Goal: Transaction & Acquisition: Purchase product/service

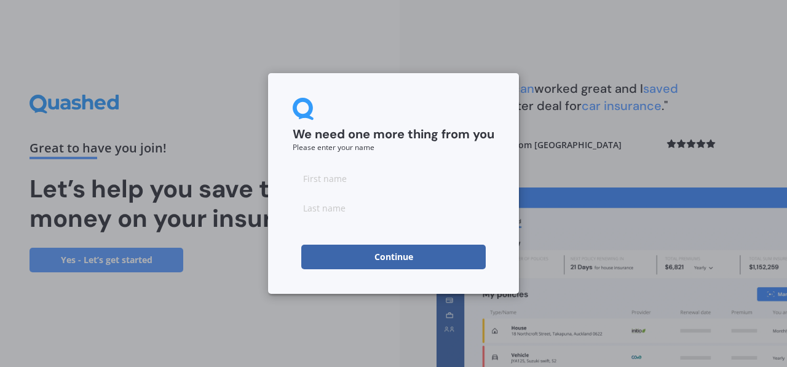
click at [329, 183] on input at bounding box center [394, 178] width 202 height 25
type input "[PERSON_NAME]"
click at [311, 210] on input at bounding box center [394, 207] width 202 height 25
type input "[PERSON_NAME]"
click at [385, 251] on button "Continue" at bounding box center [393, 257] width 184 height 25
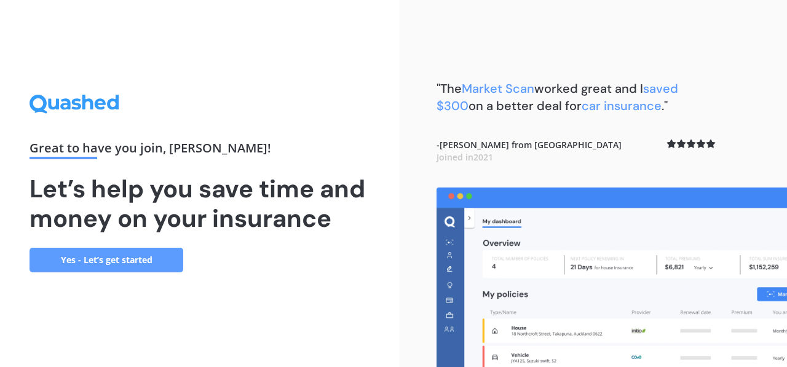
click at [127, 260] on link "Yes - Let’s get started" at bounding box center [106, 260] width 154 height 25
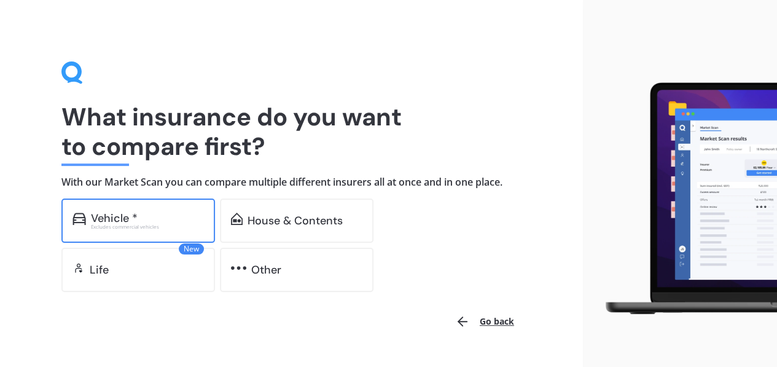
click at [165, 212] on div "Vehicle *" at bounding box center [147, 218] width 113 height 12
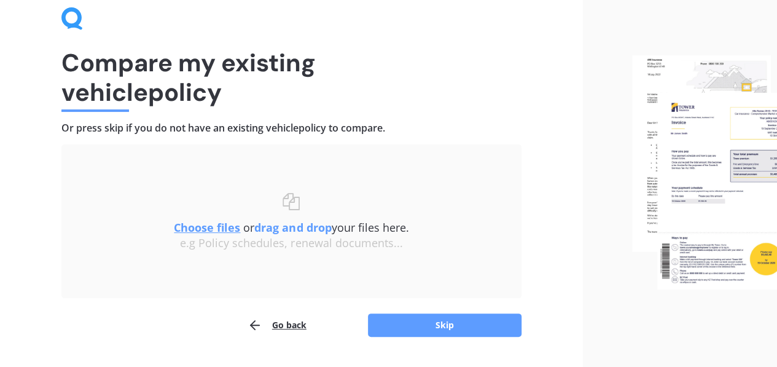
scroll to position [85, 0]
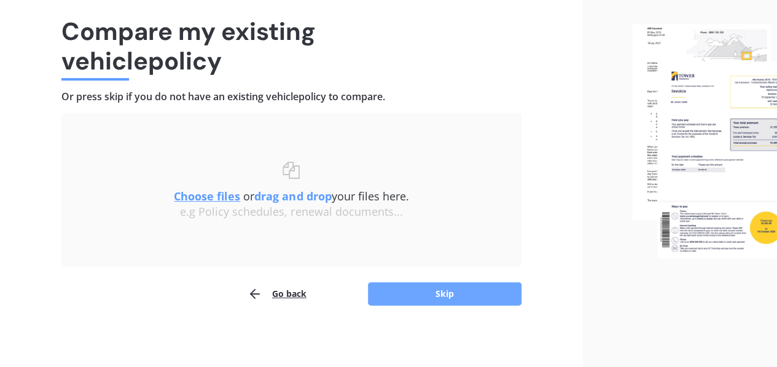
click at [447, 289] on button "Skip" at bounding box center [445, 293] width 154 height 23
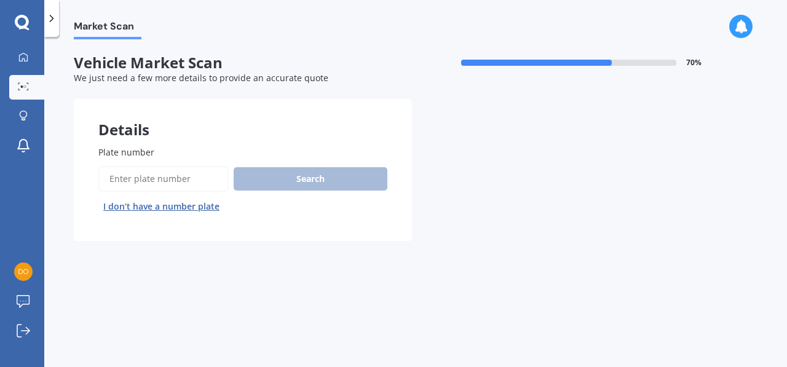
click at [125, 178] on input "Plate number" at bounding box center [163, 179] width 130 height 26
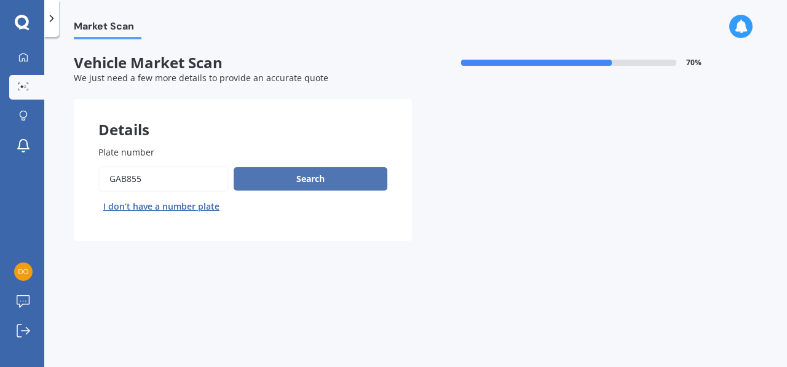
type input "gab855"
click at [312, 175] on button "Search" at bounding box center [311, 178] width 154 height 23
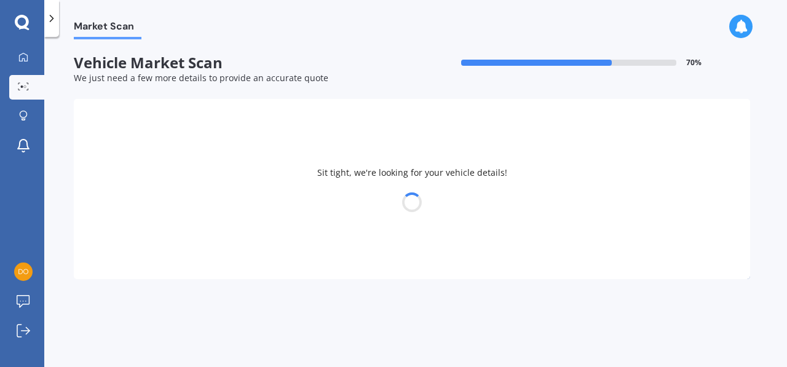
select select "SSANGYONG"
select select "KYRON"
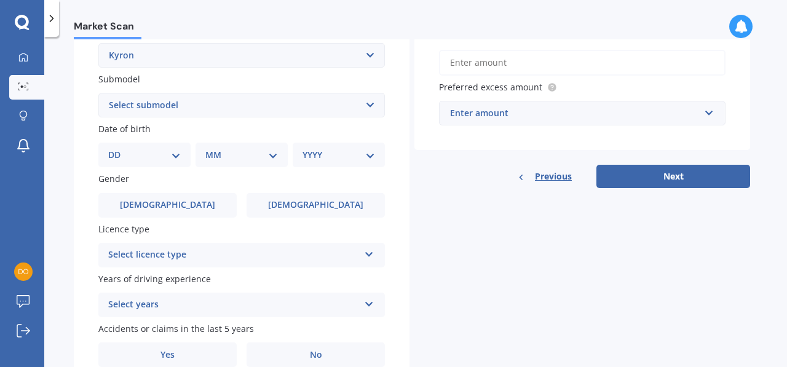
scroll to position [301, 0]
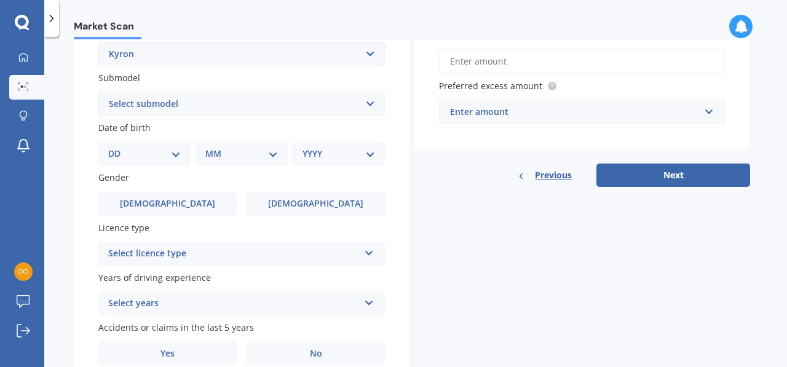
click at [171, 155] on select "DD 01 02 03 04 05 06 07 08 09 10 11 12 13 14 15 16 17 18 19 20 21 22 23 24 25 2…" at bounding box center [144, 154] width 73 height 14
select select "08"
click at [118, 147] on select "DD 01 02 03 04 05 06 07 08 09 10 11 12 13 14 15 16 17 18 19 20 21 22 23 24 25 2…" at bounding box center [144, 154] width 73 height 14
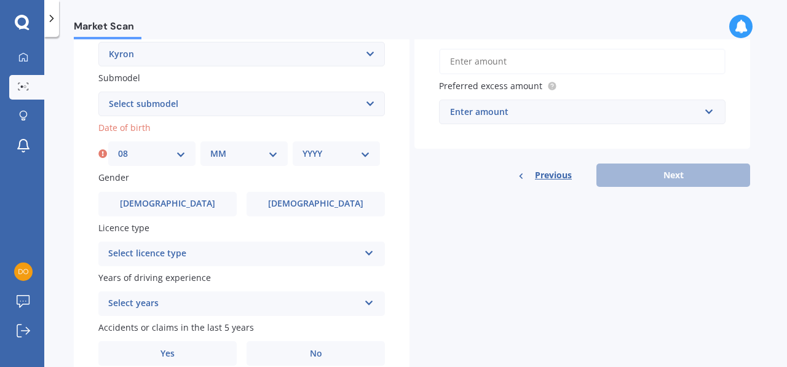
click at [270, 158] on select "MM 01 02 03 04 05 06 07 08 09 10 11 12" at bounding box center [244, 154] width 68 height 14
select select "05"
click at [210, 147] on select "MM 01 02 03 04 05 06 07 08 09 10 11 12" at bounding box center [244, 154] width 68 height 14
click at [367, 152] on select "YYYY 2025 2024 2023 2022 2021 2020 2019 2018 2017 2016 2015 2014 2013 2012 2011…" at bounding box center [336, 154] width 68 height 14
select select "1963"
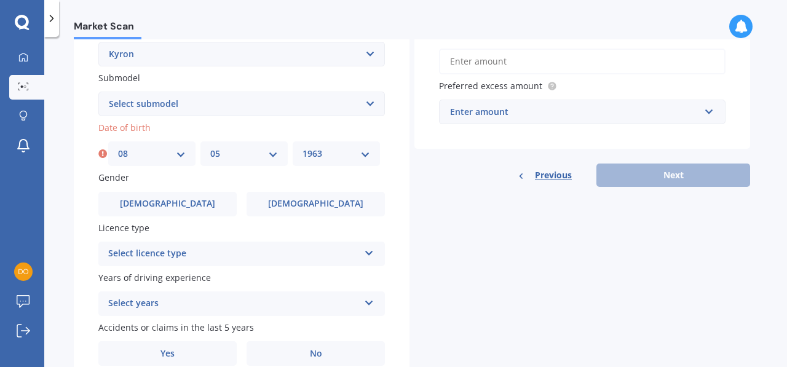
click at [302, 147] on select "YYYY 2025 2024 2023 2022 2021 2020 2019 2018 2017 2016 2015 2014 2013 2012 2011…" at bounding box center [336, 154] width 68 height 14
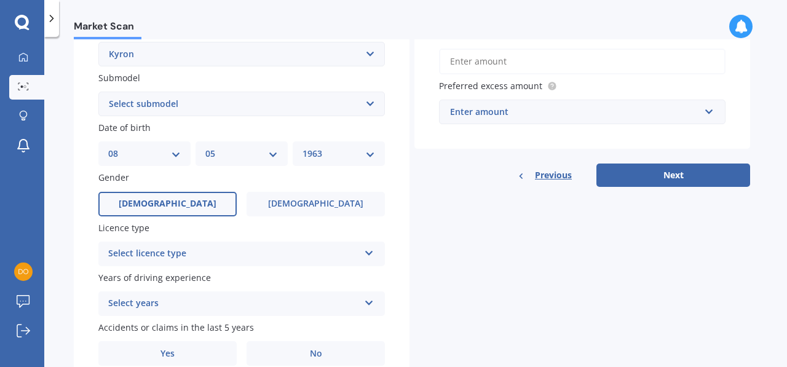
click at [196, 202] on label "[DEMOGRAPHIC_DATA]" at bounding box center [167, 204] width 138 height 25
click at [0, 0] on input "[DEMOGRAPHIC_DATA]" at bounding box center [0, 0] width 0 height 0
click at [367, 252] on icon at bounding box center [369, 250] width 10 height 9
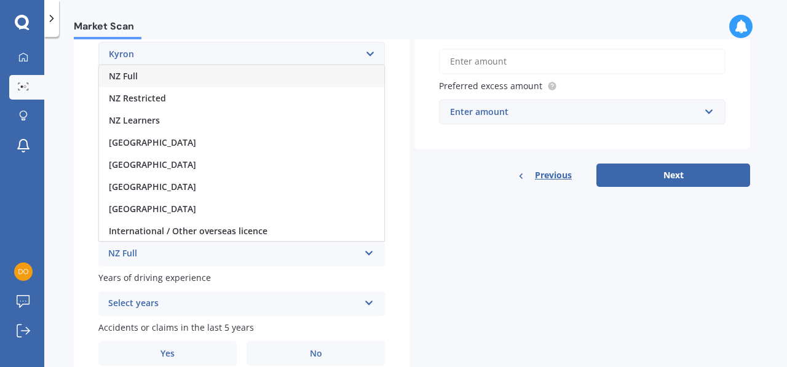
click at [147, 74] on div "NZ Full" at bounding box center [241, 76] width 285 height 22
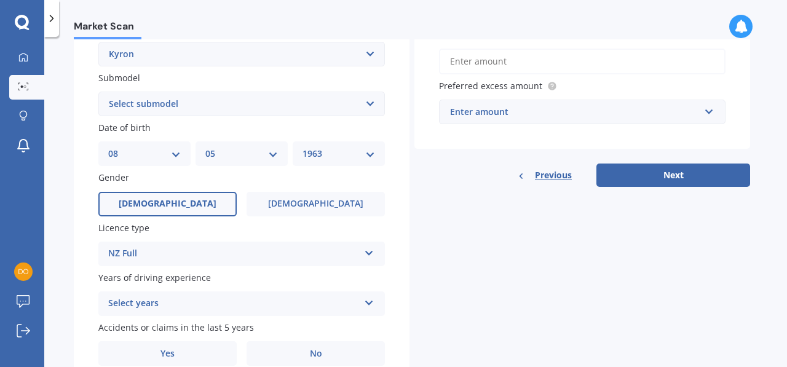
click at [369, 298] on icon at bounding box center [369, 300] width 10 height 9
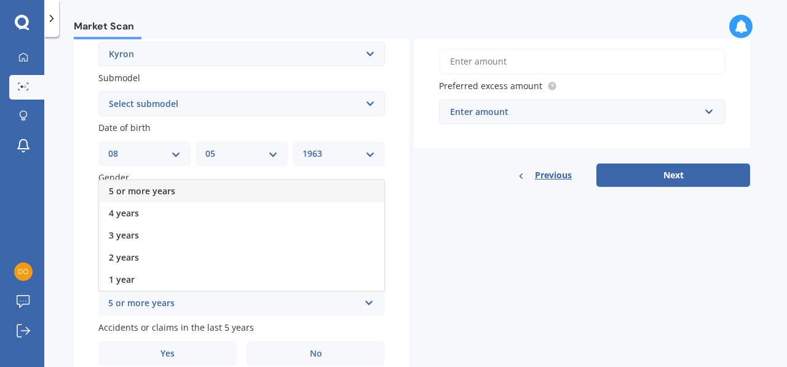
click at [155, 192] on span "5 or more years" at bounding box center [142, 191] width 66 height 12
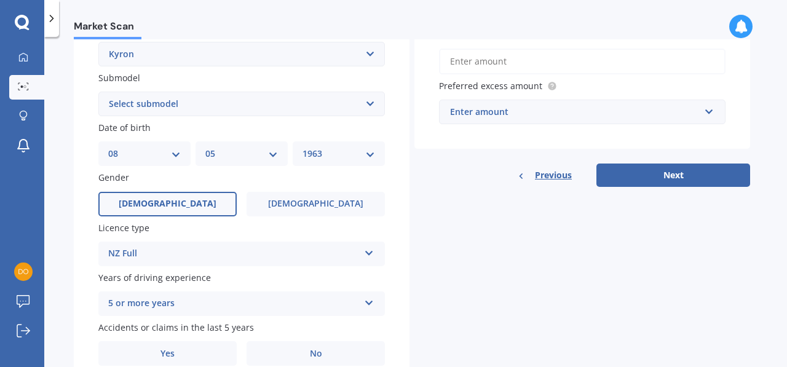
scroll to position [358, 0]
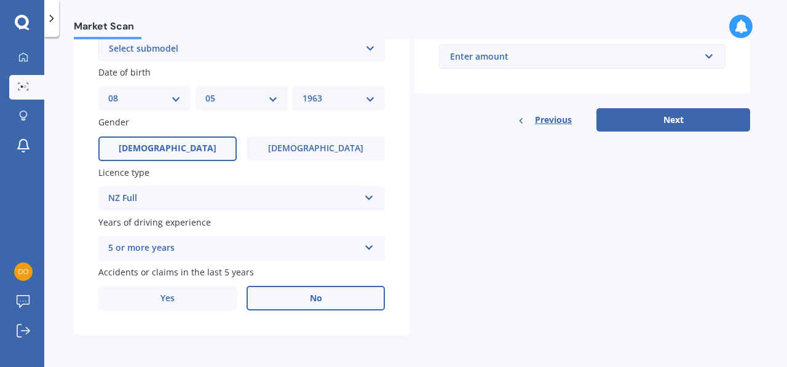
click at [334, 294] on label "No" at bounding box center [315, 298] width 138 height 25
click at [0, 0] on input "No" at bounding box center [0, 0] width 0 height 0
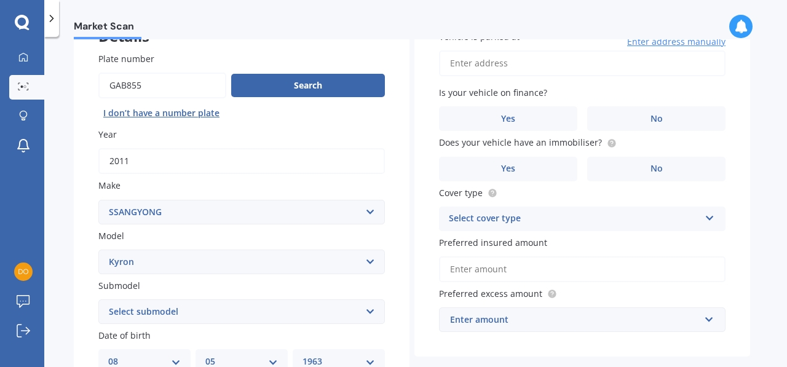
scroll to position [0, 0]
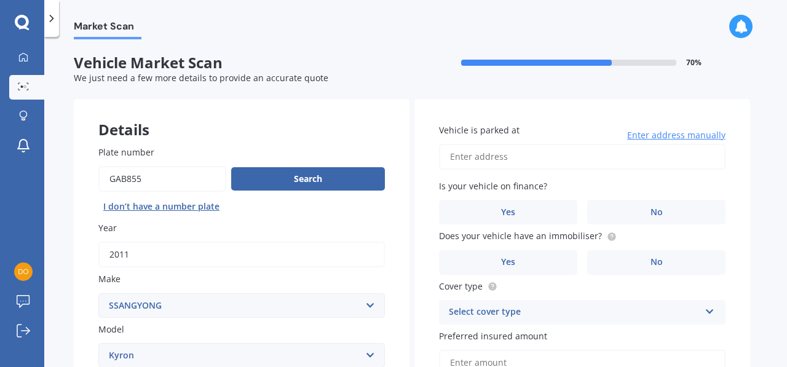
click at [568, 160] on input "Vehicle is parked at" at bounding box center [582, 157] width 286 height 26
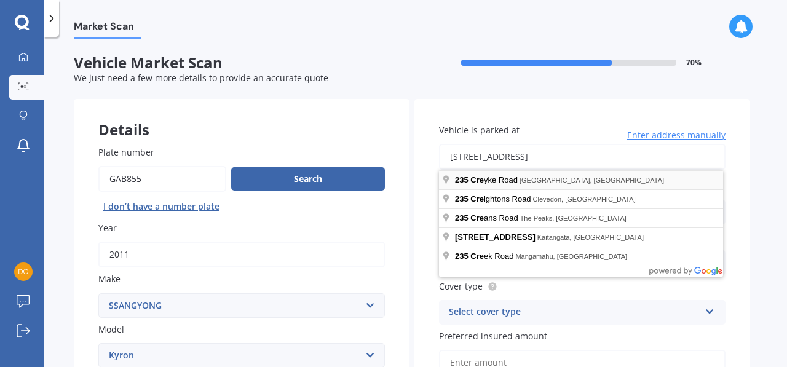
type input "[STREET_ADDRESS]"
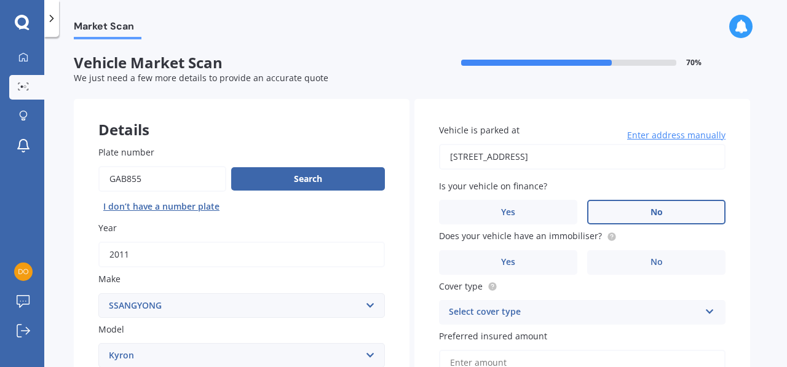
click at [665, 212] on label "No" at bounding box center [656, 212] width 138 height 25
click at [0, 0] on input "No" at bounding box center [0, 0] width 0 height 0
click at [653, 266] on span "No" at bounding box center [656, 262] width 12 height 10
click at [0, 0] on input "No" at bounding box center [0, 0] width 0 height 0
click at [711, 308] on icon at bounding box center [709, 309] width 10 height 9
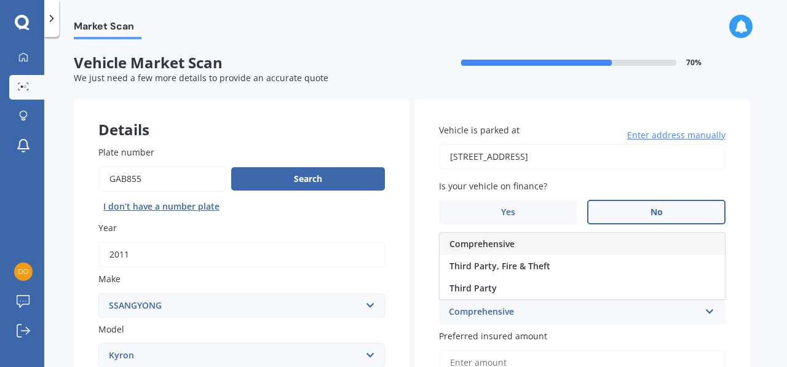
click at [678, 241] on div "Comprehensive" at bounding box center [581, 244] width 285 height 22
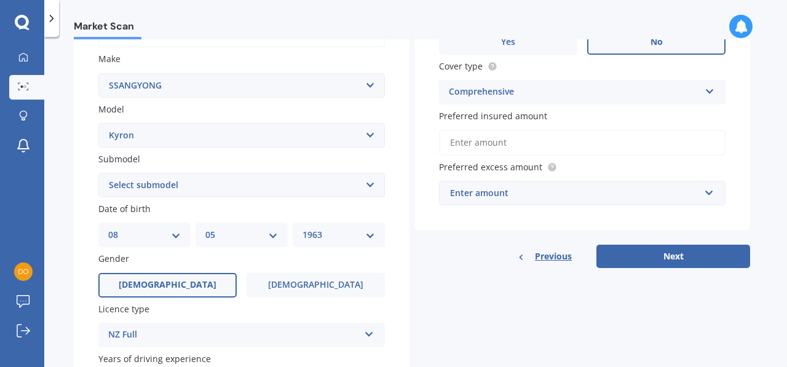
scroll to position [230, 0]
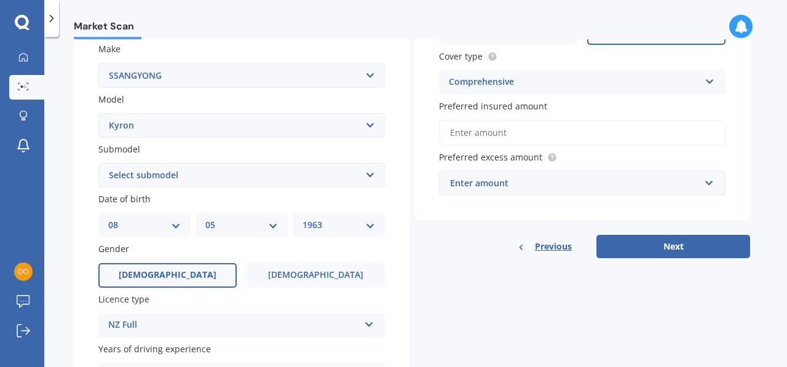
click at [533, 136] on input "Preferred insured amount" at bounding box center [582, 133] width 286 height 26
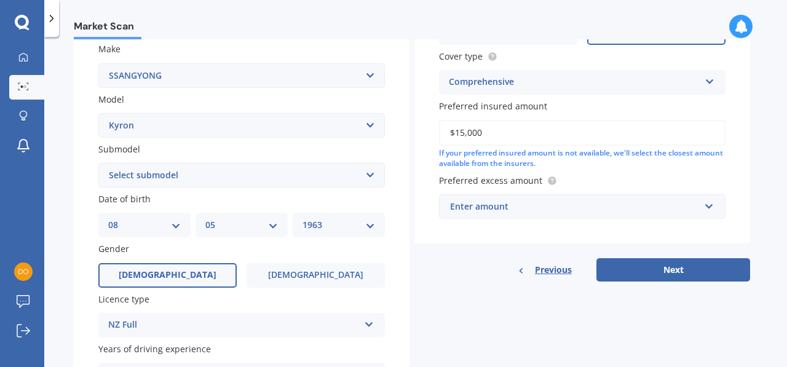
type input "$15,000"
click at [710, 204] on input "text" at bounding box center [577, 206] width 275 height 23
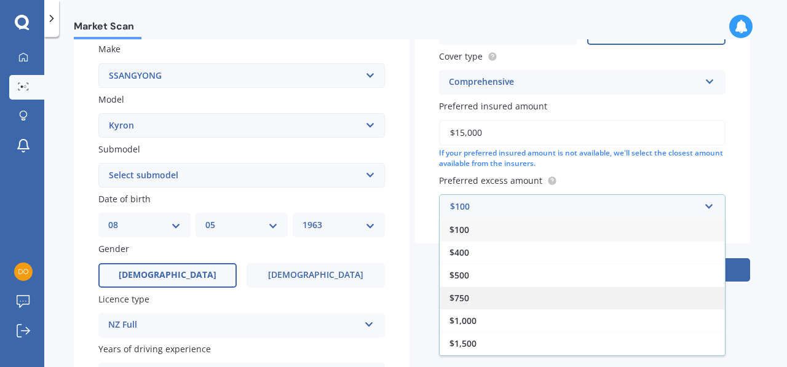
click at [693, 305] on div "$750" at bounding box center [581, 297] width 285 height 23
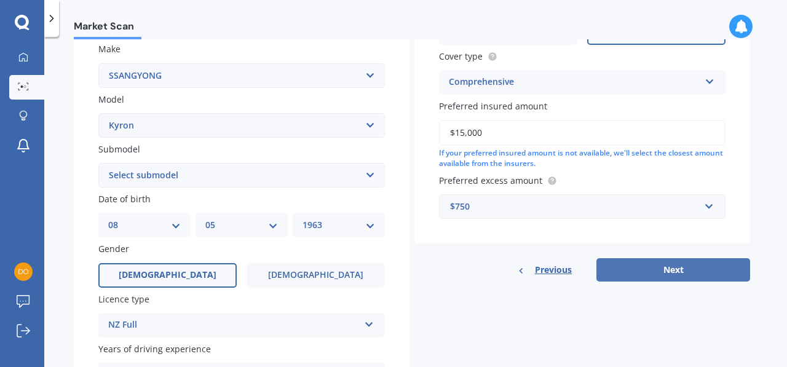
click at [682, 263] on button "Next" at bounding box center [673, 269] width 154 height 23
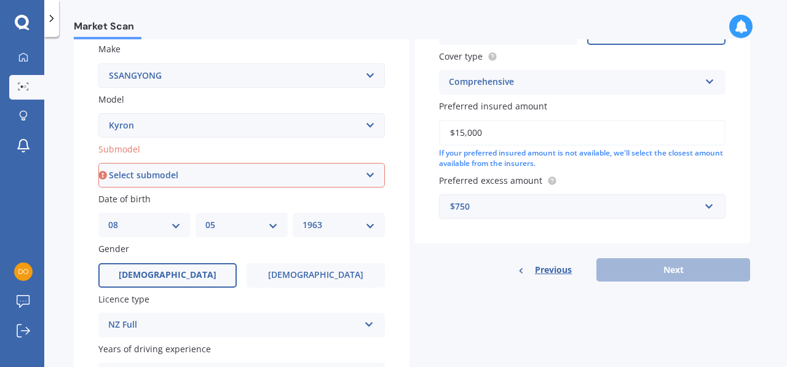
click at [367, 179] on select "Select submodel (All other) 2.0 Diesel Turbo 2.7 Petrol Sport diesel Sport petr…" at bounding box center [241, 175] width 286 height 25
select select "SPR"
click at [98, 163] on select "Select submodel (All other) 2.0 Diesel Turbo 2.7 Petrol Sport diesel Sport petr…" at bounding box center [241, 175] width 286 height 25
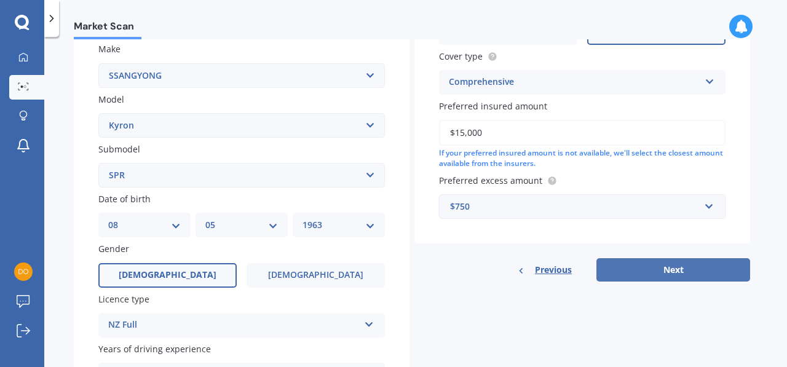
click at [689, 271] on button "Next" at bounding box center [673, 269] width 154 height 23
select select "08"
select select "05"
select select "1963"
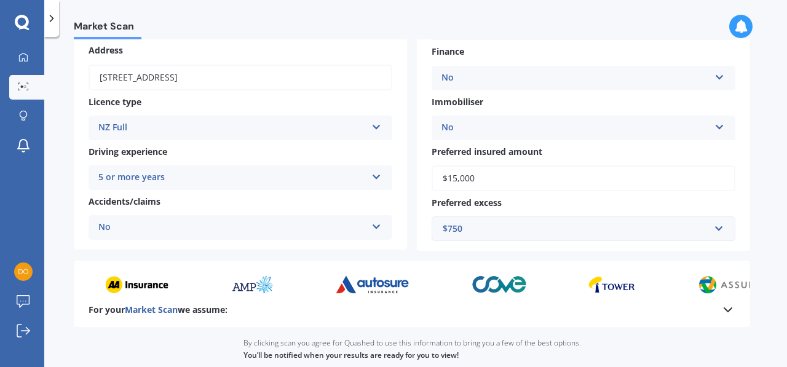
scroll to position [268, 0]
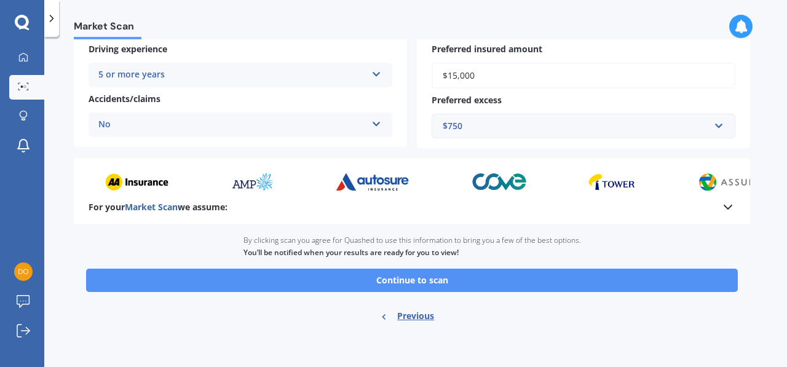
click at [504, 280] on button "Continue to scan" at bounding box center [411, 280] width 651 height 23
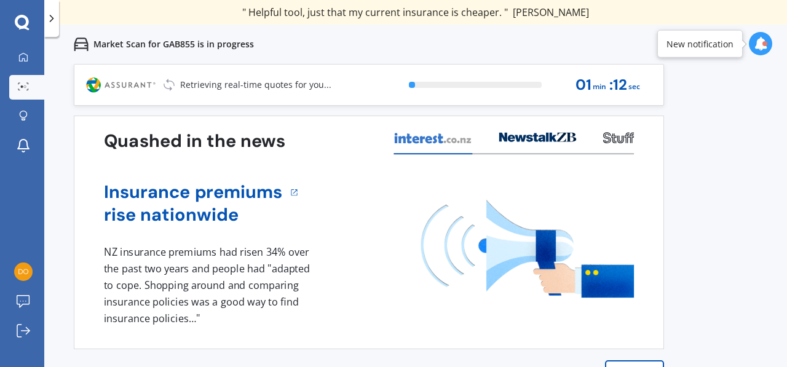
click at [650, 318] on div "Quashed in the news Insurance premiums rise nationwide 1 NZ insurance premiums …" at bounding box center [369, 233] width 590 height 234
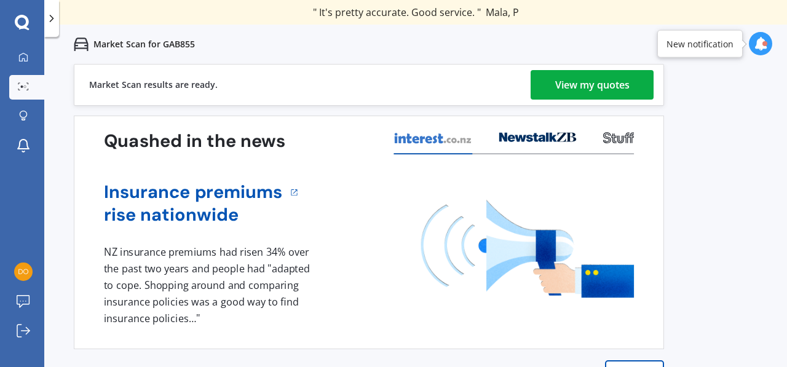
click at [607, 82] on div "View my quotes" at bounding box center [592, 84] width 74 height 29
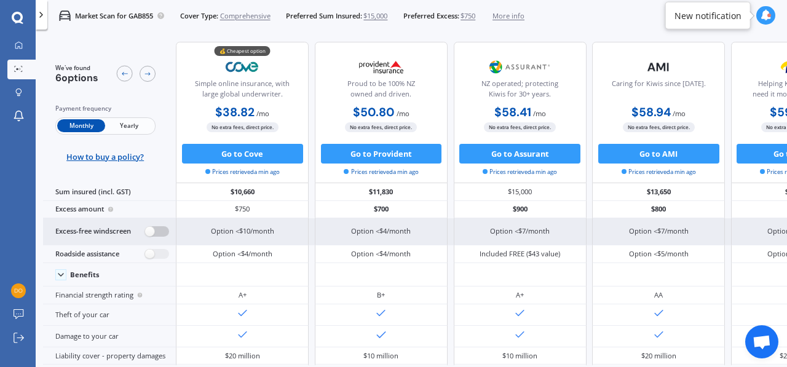
click at [154, 230] on label at bounding box center [157, 231] width 24 height 10
radio input "true"
